Goal: Information Seeking & Learning: Learn about a topic

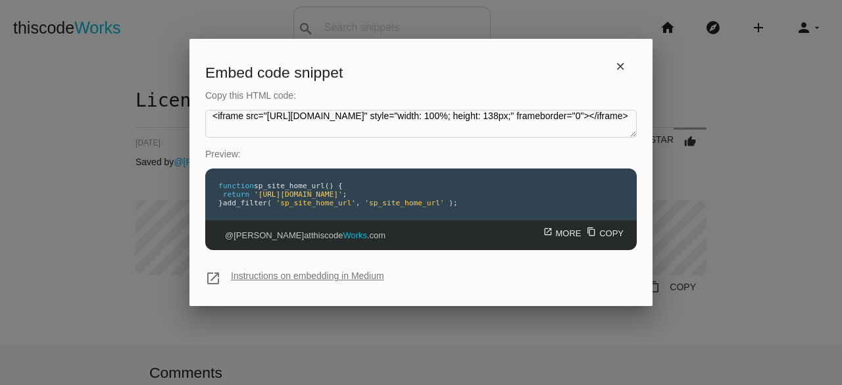
scroll to position [17, 0]
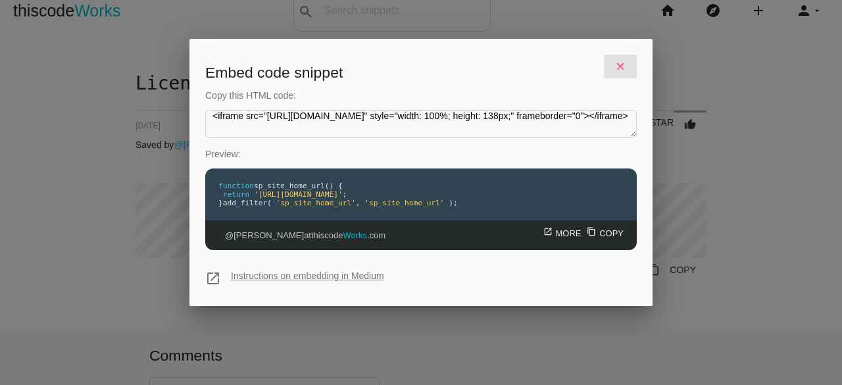
click at [622, 70] on link "close" at bounding box center [620, 67] width 33 height 24
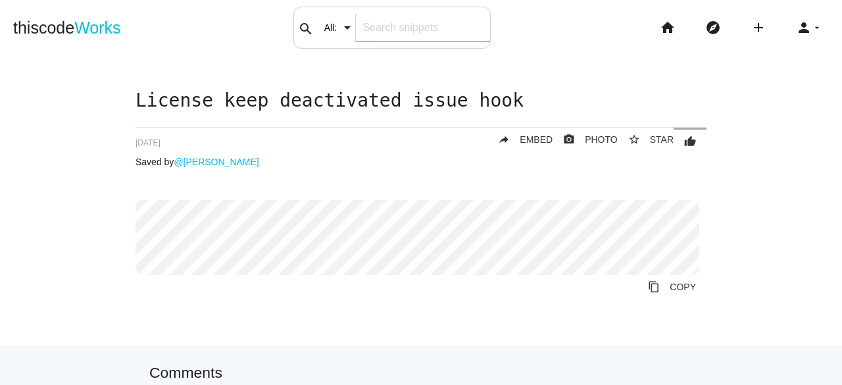
click at [375, 37] on input "text" at bounding box center [422, 28] width 133 height 28
click at [344, 26] on input "All:" at bounding box center [342, 28] width 49 height 28
click at [613, 109] on h1 "License keep deactivated issue hook" at bounding box center [420, 101] width 571 height 20
click at [811, 32] on icon "arrow_drop_down" at bounding box center [816, 28] width 11 height 42
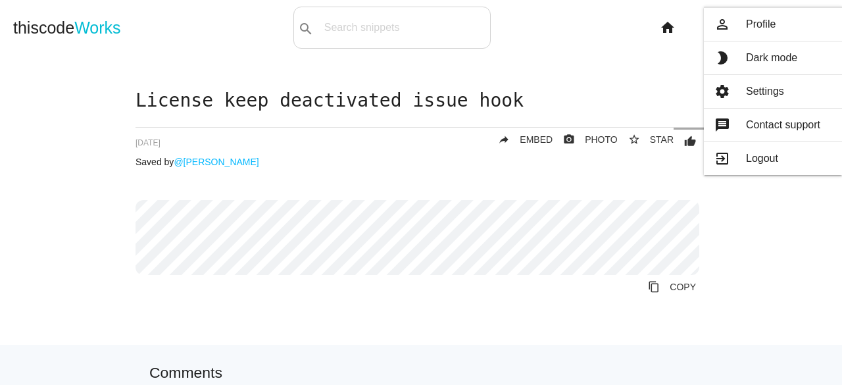
click at [794, 226] on div "License keep deactivated issue hook thumb_up 68e4d25f0541ab001404f585 star_bord…" at bounding box center [420, 217] width 815 height 253
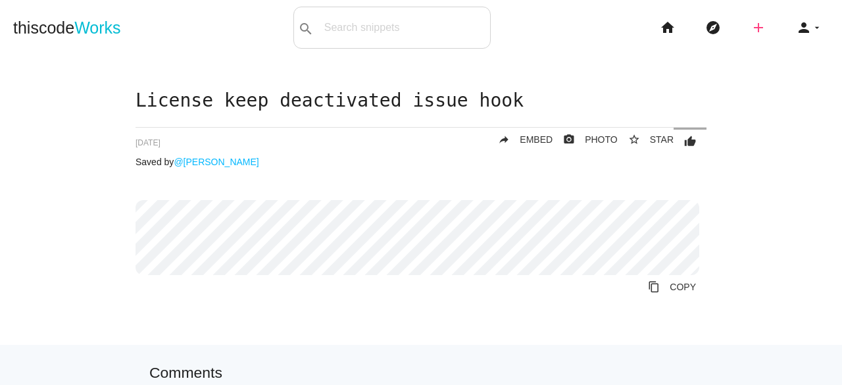
click at [750, 28] on icon "add" at bounding box center [758, 28] width 16 height 42
click at [761, 78] on main "License keep deactivated issue hook thumb_up 68e4d25f0541ab001404f585 star_bord…" at bounding box center [421, 334] width 842 height 558
drag, startPoint x: 786, startPoint y: 0, endPoint x: 536, endPoint y: 45, distance: 253.8
click at [536, 45] on div "thiscode Works search All: All: Code: Title: Tag: All: Code: Title: Tag: search…" at bounding box center [421, 28] width 842 height 42
click at [387, 28] on input "text" at bounding box center [422, 28] width 133 height 28
